Goal: Navigation & Orientation: Find specific page/section

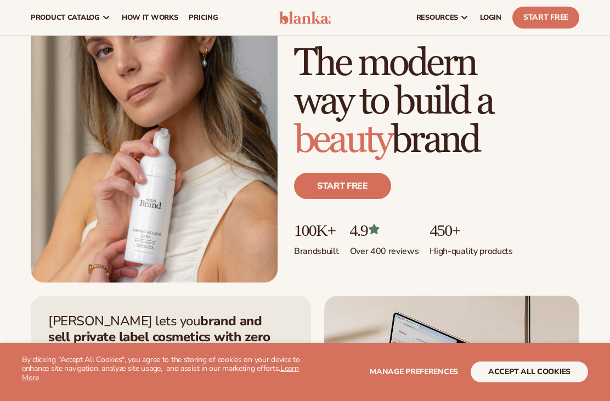
scroll to position [92, 0]
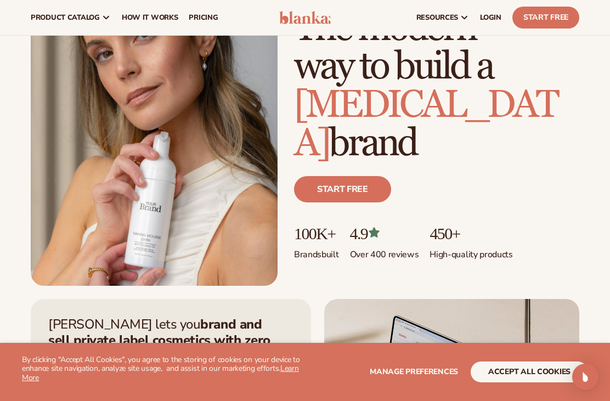
click at [543, 382] on button "accept all cookies" at bounding box center [529, 372] width 117 height 21
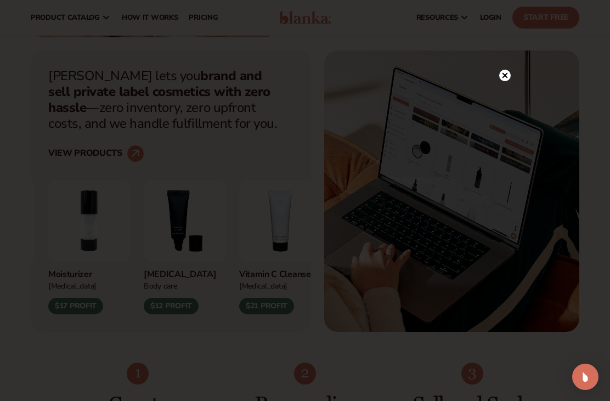
scroll to position [317, 0]
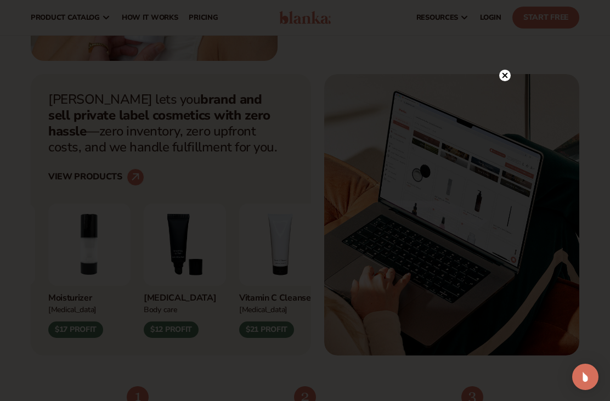
click at [504, 81] on circle at bounding box center [505, 76] width 12 height 12
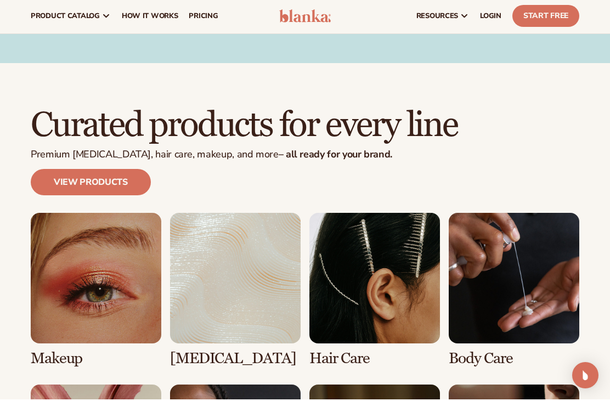
scroll to position [1839, 0]
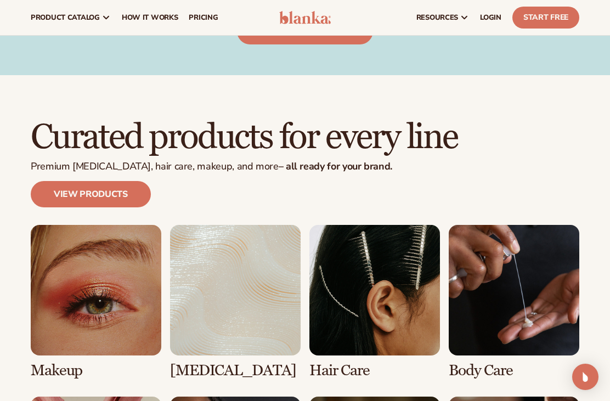
click at [68, 232] on link "1 / 8" at bounding box center [96, 302] width 131 height 154
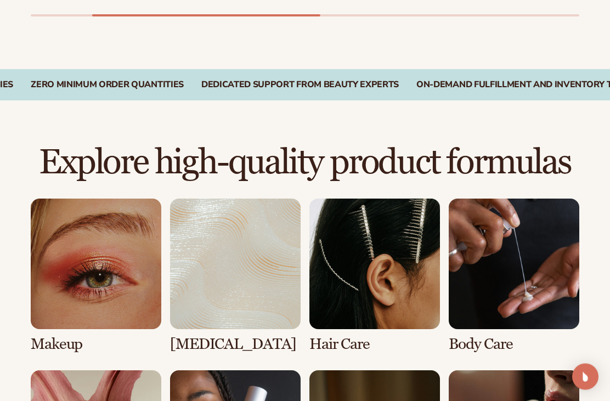
scroll to position [619, 0]
click at [66, 248] on link "1 / 8" at bounding box center [96, 276] width 131 height 154
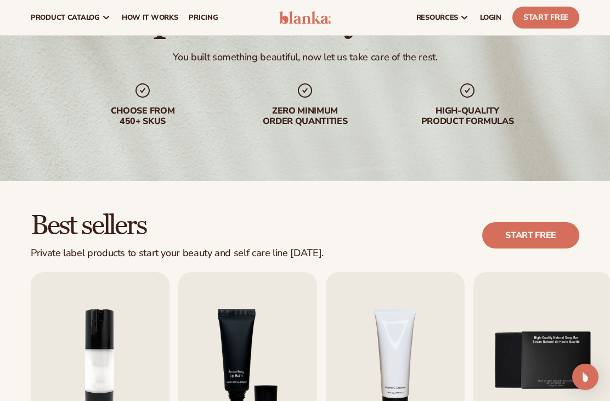
scroll to position [69, 0]
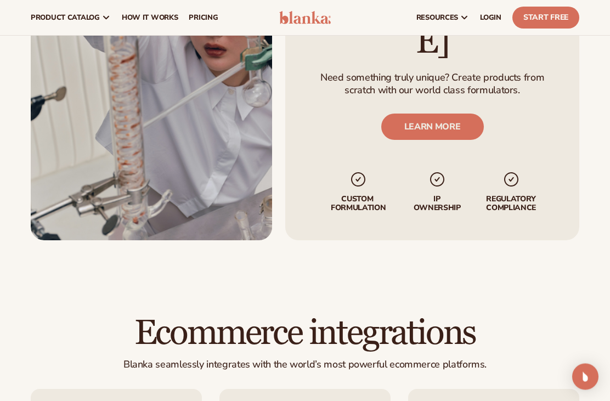
scroll to position [1295, 0]
